Goal: Transaction & Acquisition: Purchase product/service

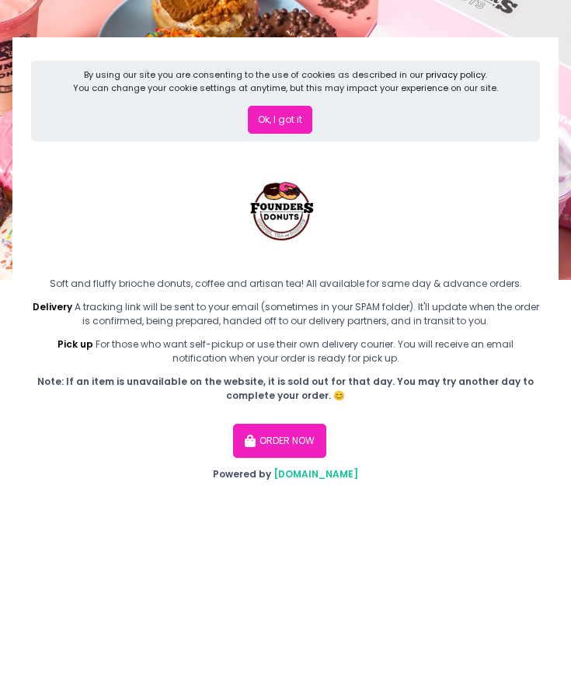
click at [286, 119] on button "Ok, I got it" at bounding box center [280, 120] width 65 height 28
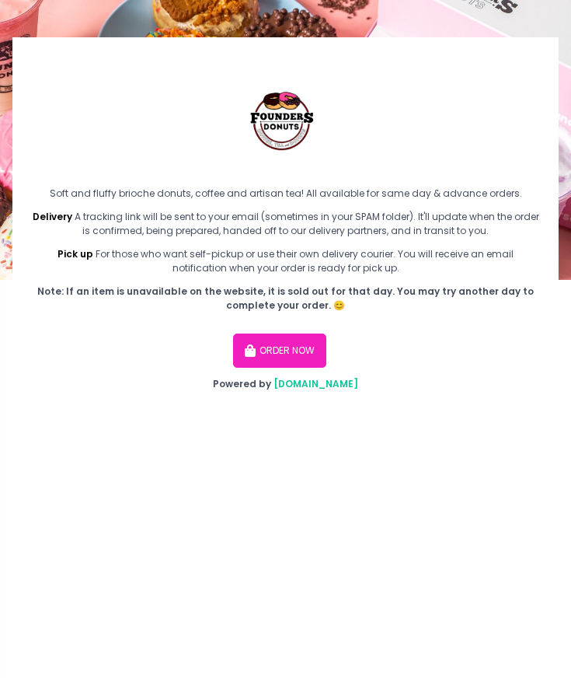
click at [295, 354] on button "ORDER NOW" at bounding box center [279, 350] width 93 height 34
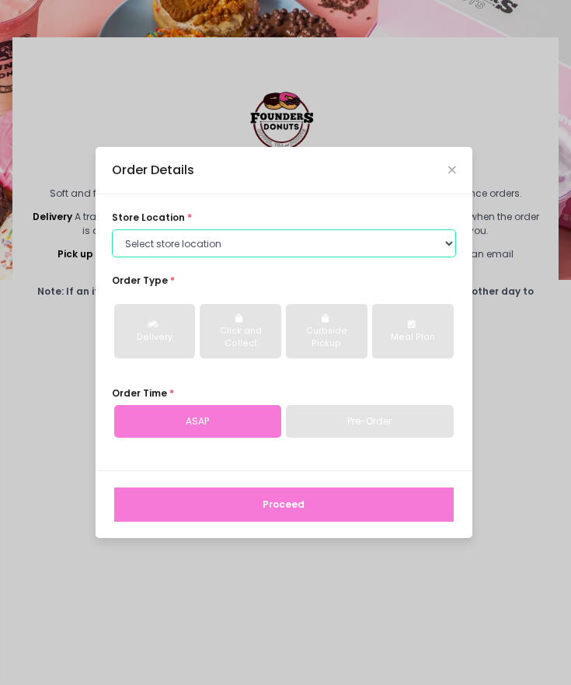
click at [275, 249] on select "Select store location Founders Donuts - [PERSON_NAME] Founders Donuts - SM Suca…" at bounding box center [284, 243] width 344 height 28
select select "65e656aa55db7c7b23c3a32e"
click at [112, 229] on select "Select store location Founders Donuts - [PERSON_NAME] Founders Donuts - SM Suca…" at bounding box center [284, 243] width 344 height 28
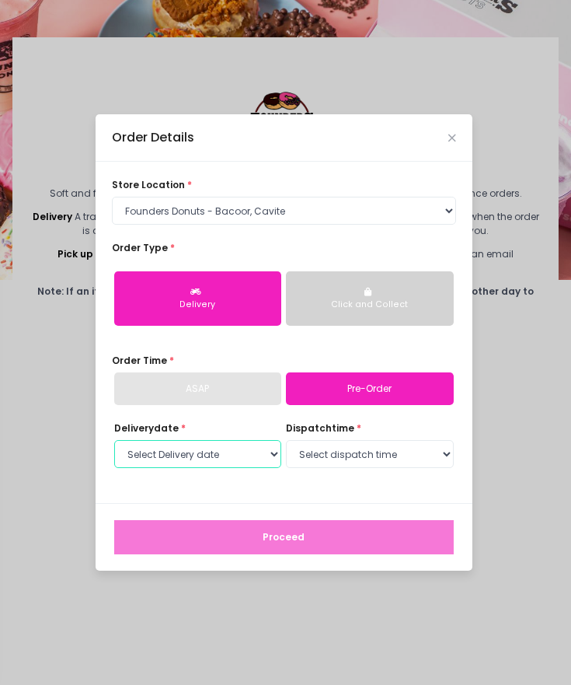
click at [230, 450] on select "Select Delivery date [DATE] [DATE] [DATE] [DATE] [DATE] [DATE] [DATE] [DATE] [D…" at bounding box center [198, 454] width 168 height 28
select select "[DATE]"
click at [114, 440] on select "Select Delivery date [DATE] [DATE] [DATE] [DATE] [DATE] [DATE] [DATE] [DATE] [D…" at bounding box center [198, 454] width 168 height 28
click at [318, 450] on select "Select dispatch time 09:00 AM - 09:30 AM 09:30 AM - 10:00 AM 10:00 AM - 10:30 A…" at bounding box center [370, 454] width 168 height 28
select select "11:30"
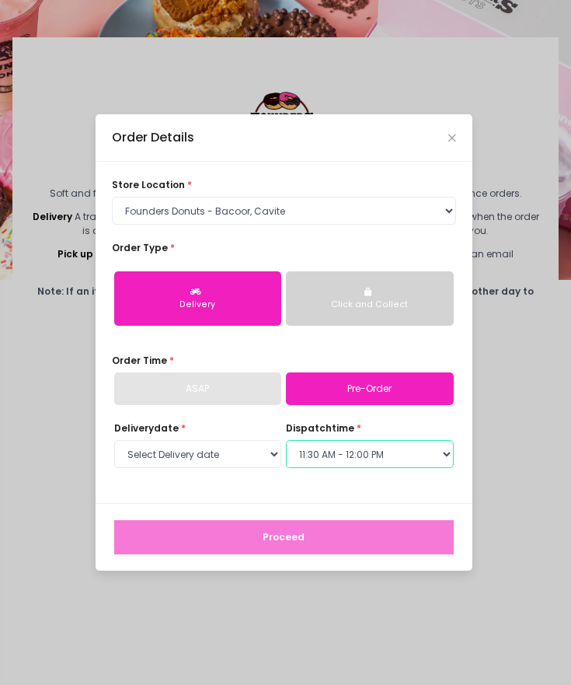
click at [286, 440] on select "Select dispatch time 09:00 AM - 09:30 AM 09:30 AM - 10:00 AM 10:00 AM - 10:30 A…" at bounding box center [370, 454] width 168 height 28
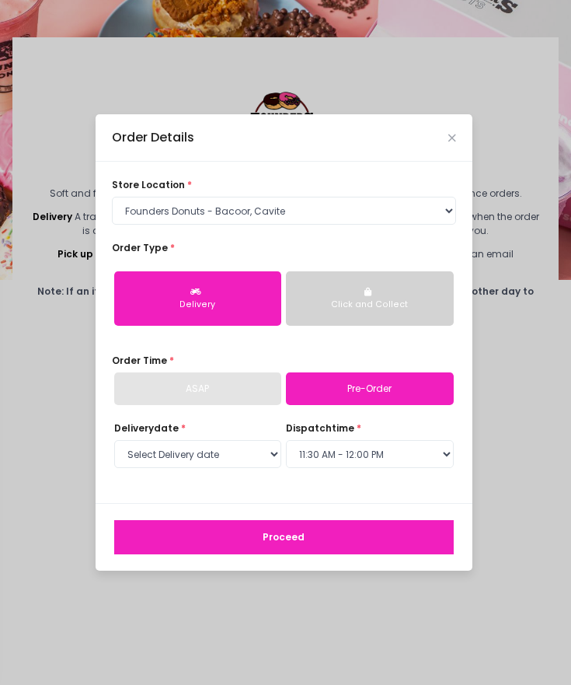
click at [337, 529] on button "Proceed" at bounding box center [284, 537] width 340 height 34
